Goal: Task Accomplishment & Management: Use online tool/utility

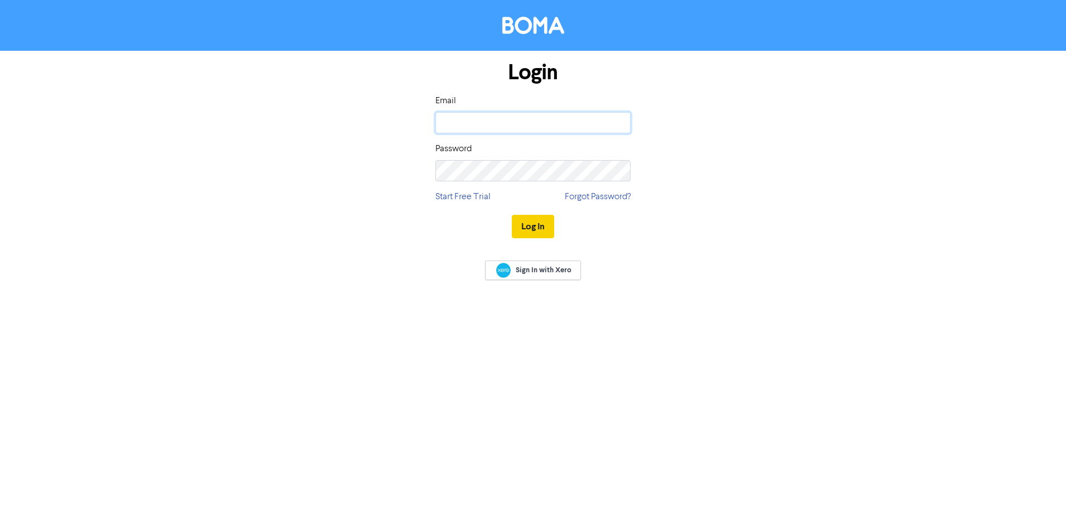
type input "[EMAIL_ADDRESS][DOMAIN_NAME]"
click at [533, 221] on button "Log In" at bounding box center [533, 226] width 42 height 23
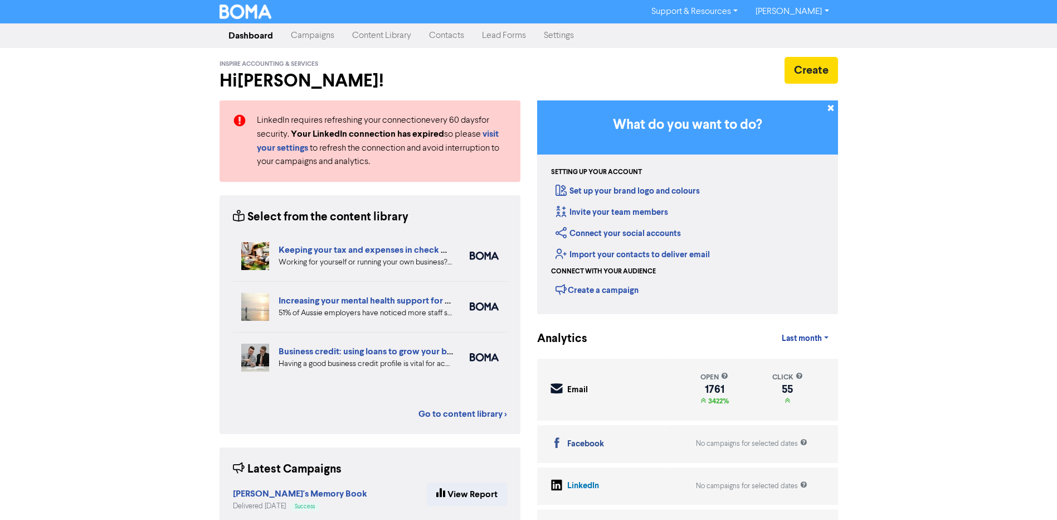
scroll to position [103, 0]
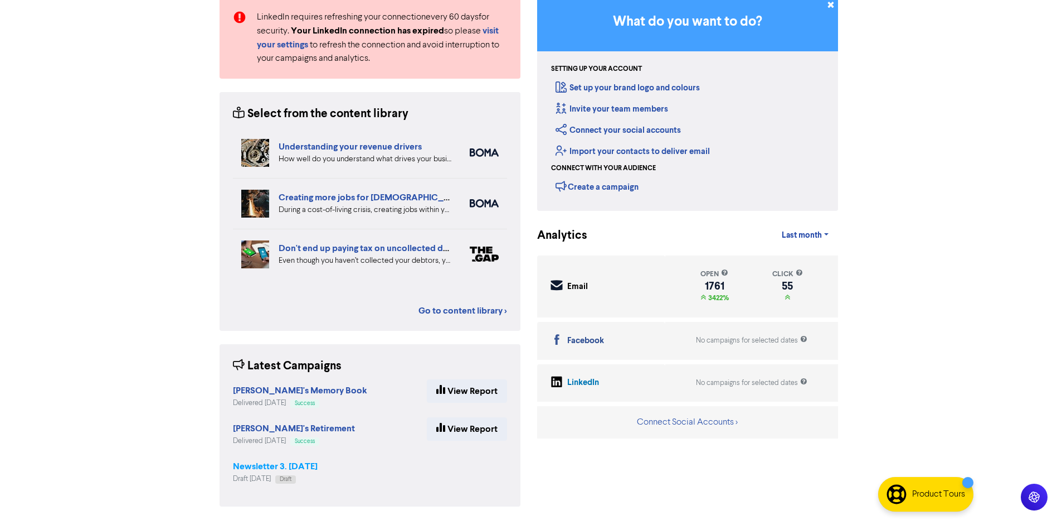
click at [270, 468] on strong "Newsletter 3. [DATE]" at bounding box center [275, 465] width 85 height 11
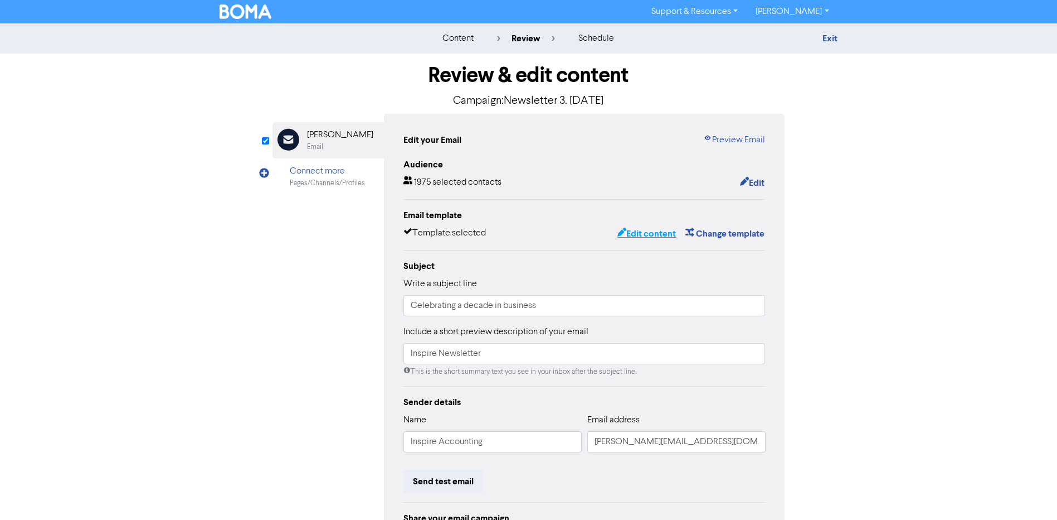
click at [649, 236] on button "Edit content" at bounding box center [647, 233] width 60 height 14
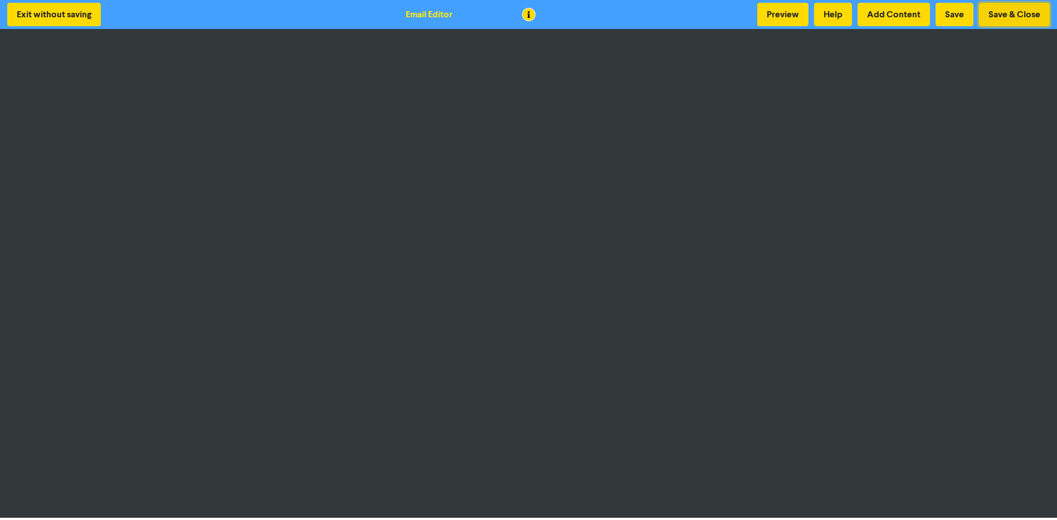
click at [1011, 10] on button "Save & Close" at bounding box center [1014, 14] width 71 height 23
